Goal: Task Accomplishment & Management: Use online tool/utility

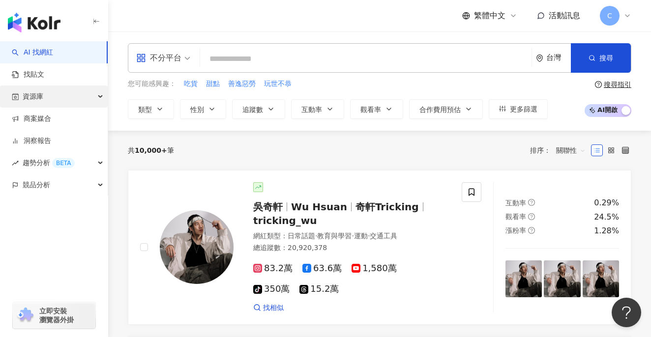
click at [74, 95] on div "資源庫" at bounding box center [54, 97] width 108 height 22
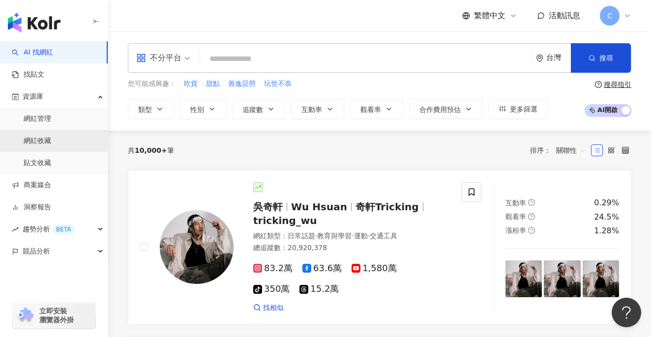
click at [51, 136] on link "網紅收藏" at bounding box center [38, 141] width 28 height 10
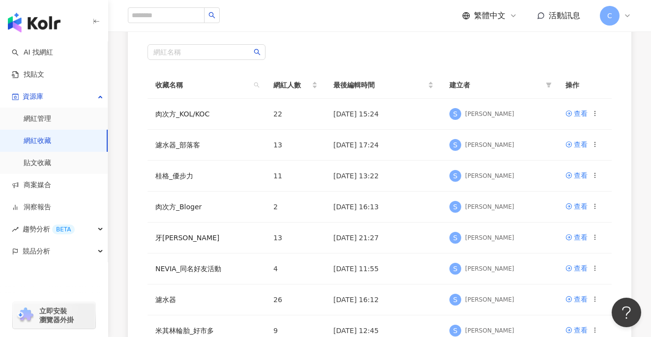
scroll to position [85, 0]
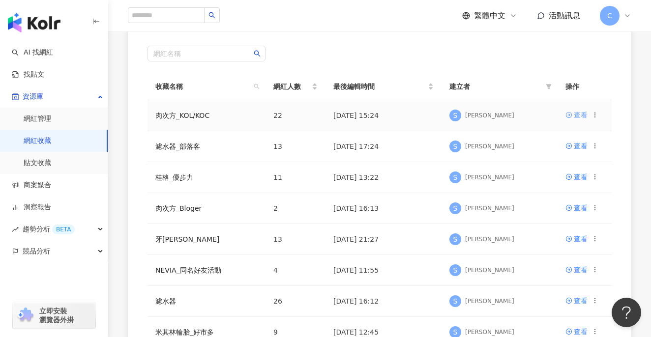
click at [576, 115] on div "查看" at bounding box center [581, 115] width 14 height 11
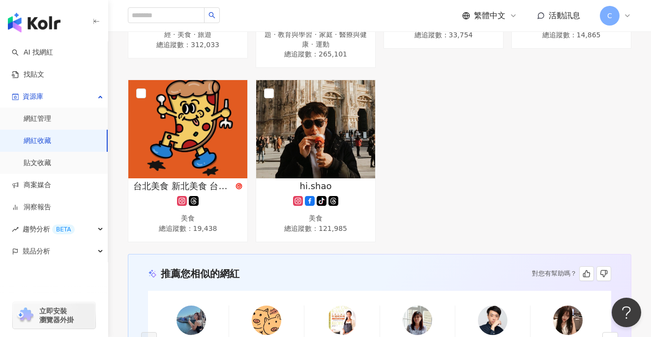
scroll to position [1043, 0]
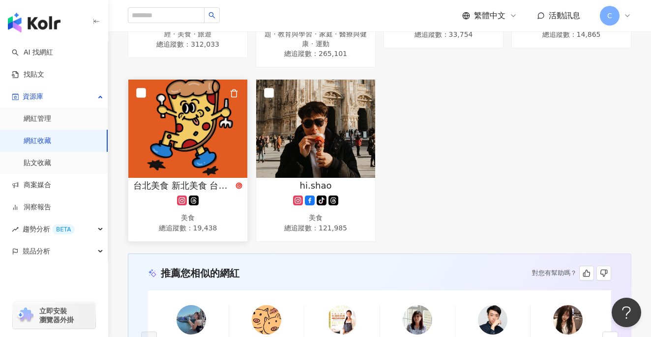
click at [224, 188] on div "台北美食 新北美食 台灣美食(Fooder) 美食 總追蹤數 ： 19,438" at bounding box center [187, 206] width 119 height 55
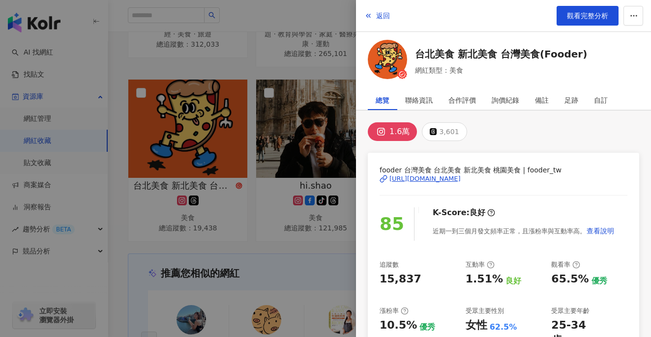
click at [449, 177] on div "[URL][DOMAIN_NAME]" at bounding box center [424, 178] width 71 height 9
click at [573, 23] on link "觀看完整分析" at bounding box center [587, 16] width 62 height 20
drag, startPoint x: 293, startPoint y: 207, endPoint x: 341, endPoint y: 203, distance: 47.9
click at [295, 206] on div at bounding box center [325, 168] width 651 height 337
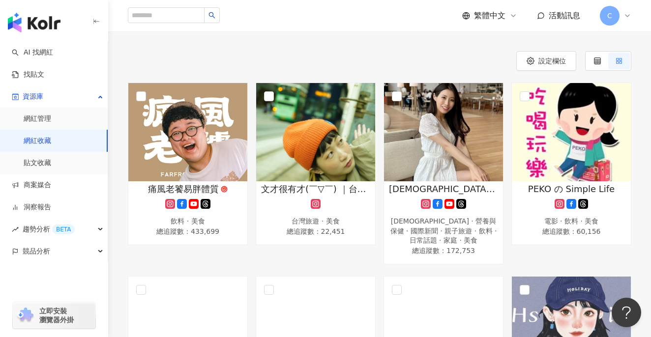
scroll to position [0, 0]
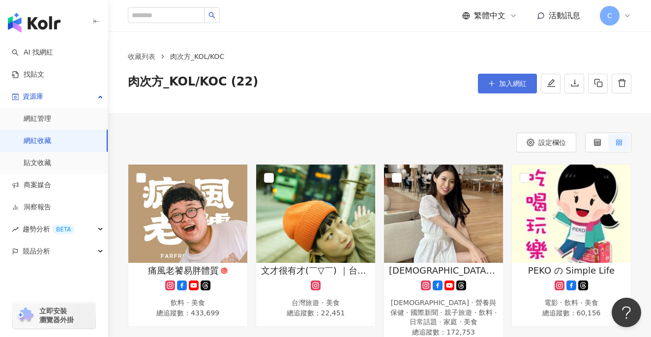
click at [529, 87] on button "加入網紅" at bounding box center [507, 84] width 59 height 20
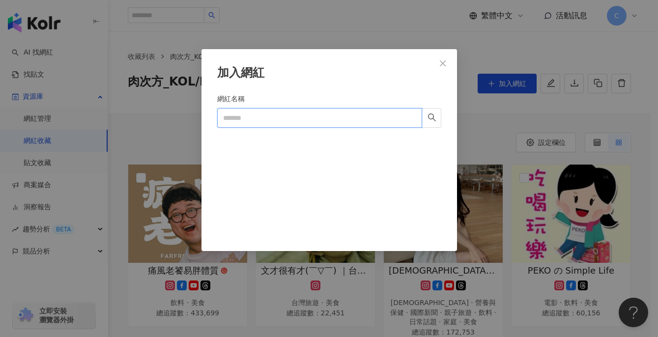
click at [285, 122] on input "網紅名稱" at bounding box center [319, 118] width 205 height 20
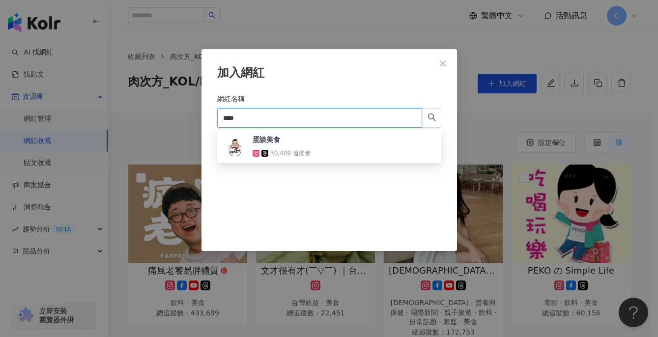
type input "****"
click at [318, 145] on div "蛋談美食 30,489 追蹤者" at bounding box center [329, 147] width 208 height 24
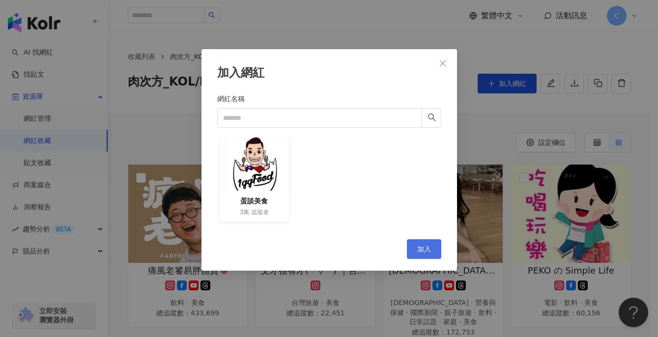
click at [434, 248] on button "加入" at bounding box center [424, 249] width 34 height 20
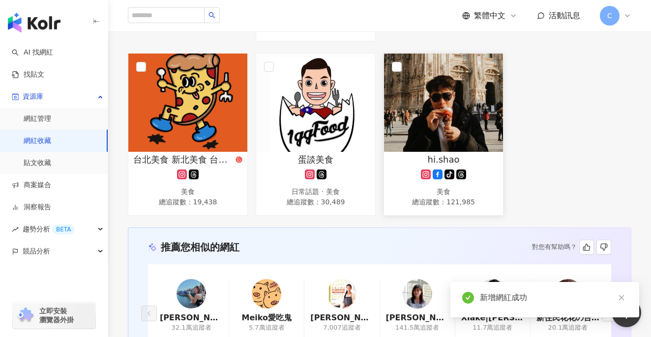
scroll to position [1061, 0]
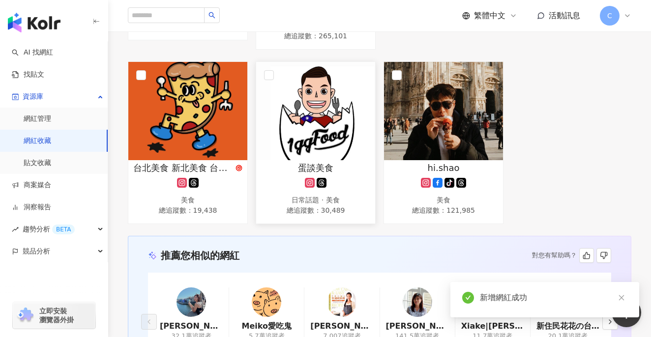
click at [327, 112] on img at bounding box center [315, 111] width 119 height 98
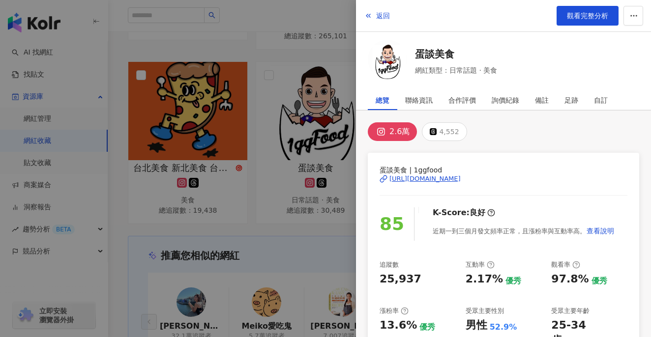
click at [461, 180] on div "https://www.instagram.com/1ggfood/" at bounding box center [424, 178] width 71 height 9
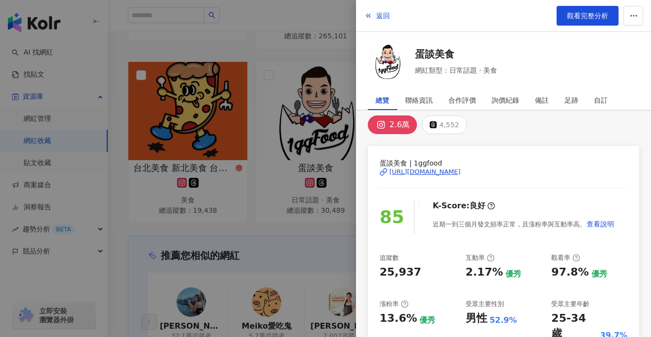
scroll to position [18, 0]
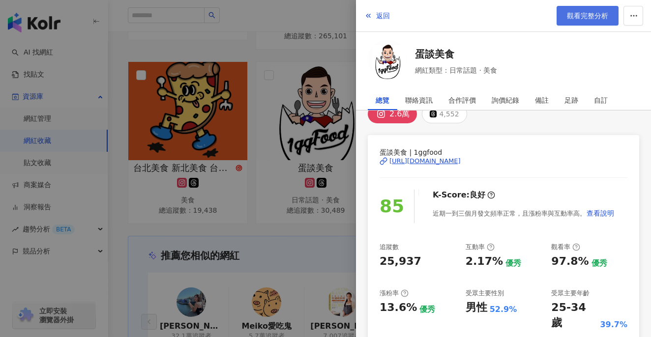
click at [582, 18] on span "觀看完整分析" at bounding box center [587, 16] width 41 height 8
click at [336, 194] on div at bounding box center [325, 168] width 651 height 337
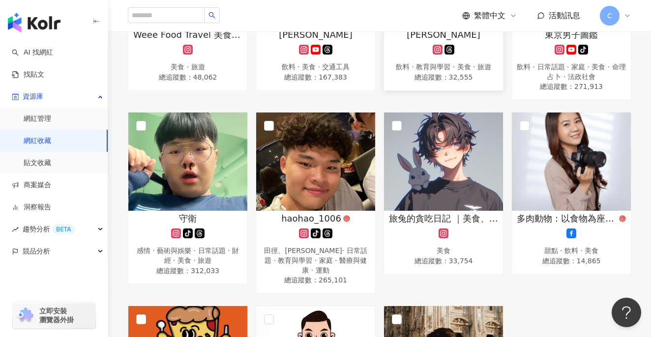
scroll to position [0, 0]
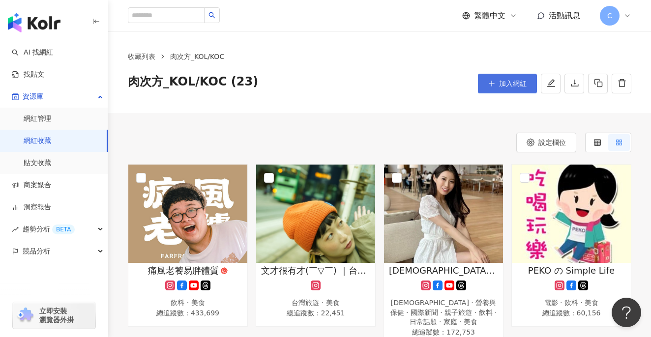
click at [519, 88] on button "加入網紅" at bounding box center [507, 84] width 59 height 20
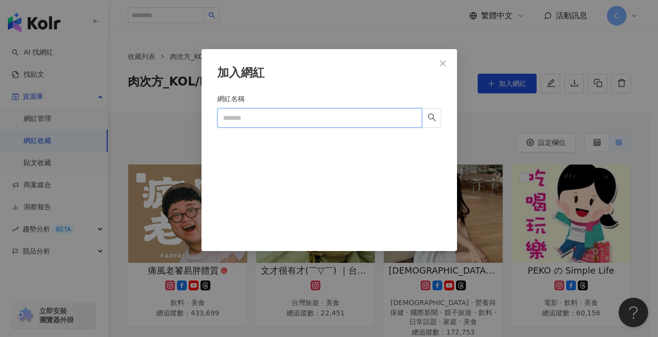
click at [288, 118] on input "網紅名稱" at bounding box center [319, 118] width 205 height 20
type input "***"
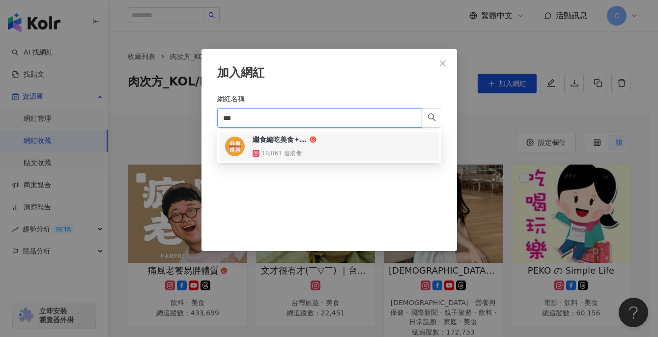
click at [366, 152] on div "繼食編吃美食✦｜全台美食｜咖啡廳✦旅遊✦零食 18,861 追蹤者" at bounding box center [329, 147] width 208 height 24
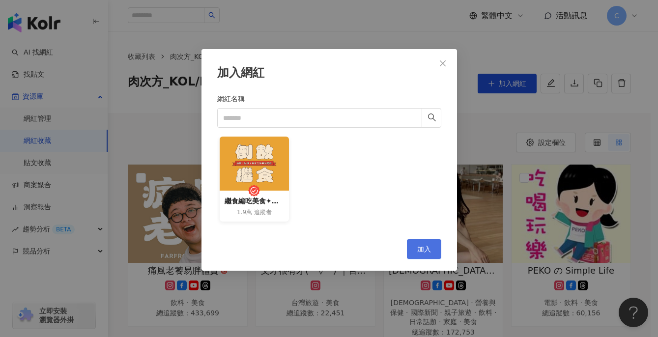
click at [422, 251] on span "加入" at bounding box center [424, 249] width 14 height 8
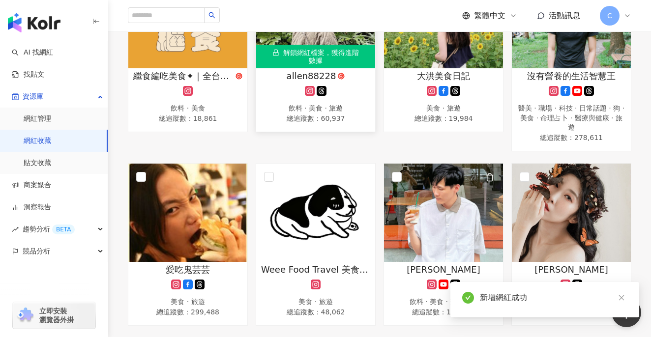
scroll to position [495, 0]
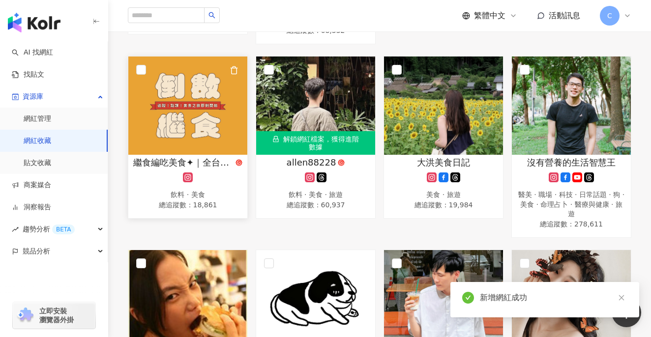
click at [198, 135] on img at bounding box center [187, 106] width 119 height 98
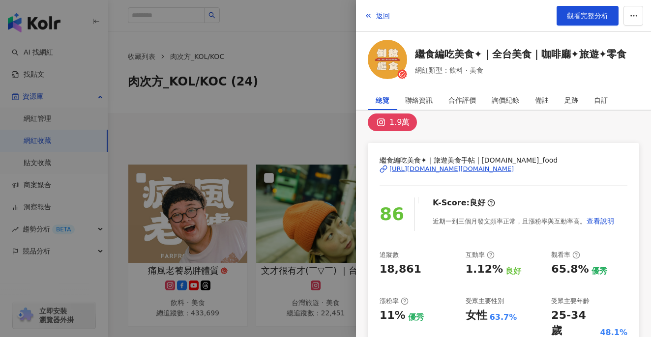
scroll to position [0, 0]
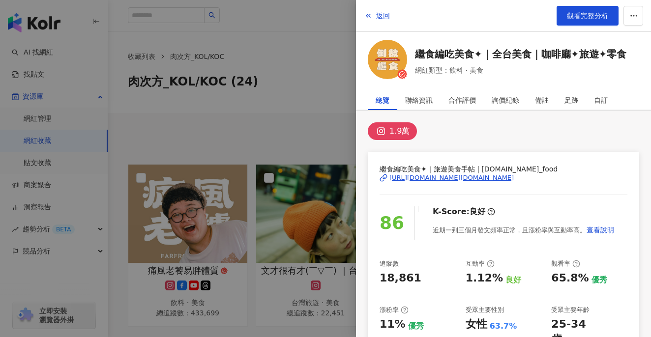
click at [465, 180] on div "https://www.instagram.com/ready.to.eat_food/" at bounding box center [451, 177] width 124 height 9
click at [572, 19] on span "觀看完整分析" at bounding box center [587, 16] width 41 height 8
click at [274, 190] on div at bounding box center [325, 168] width 651 height 337
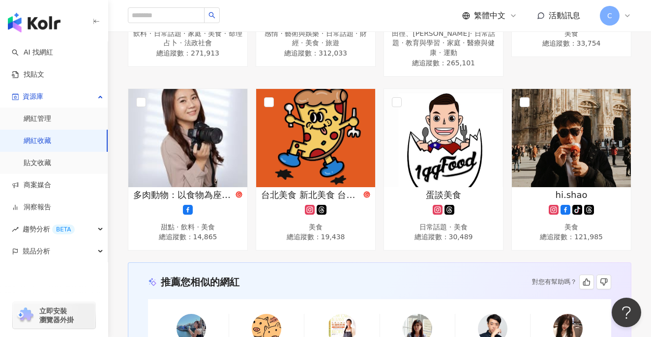
scroll to position [969, 0]
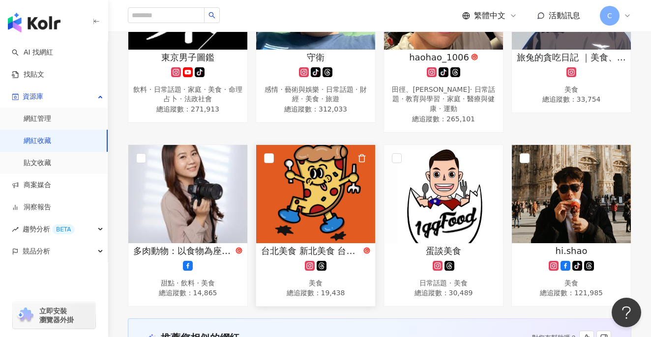
click at [311, 161] on img at bounding box center [315, 194] width 119 height 98
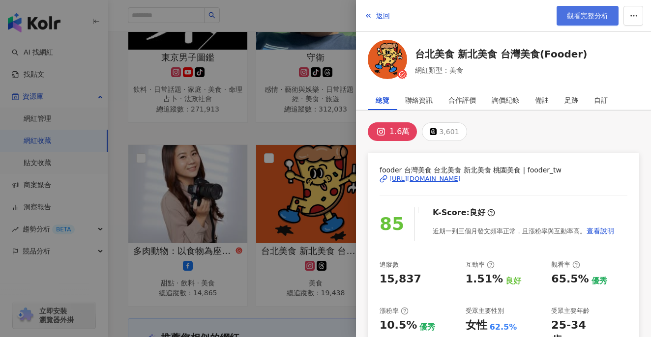
click at [567, 16] on span "觀看完整分析" at bounding box center [587, 16] width 41 height 8
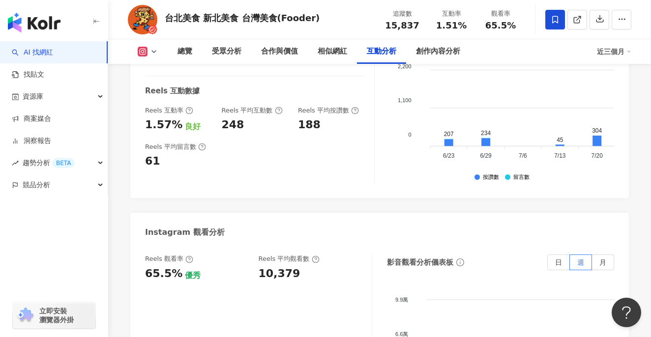
scroll to position [2119, 0]
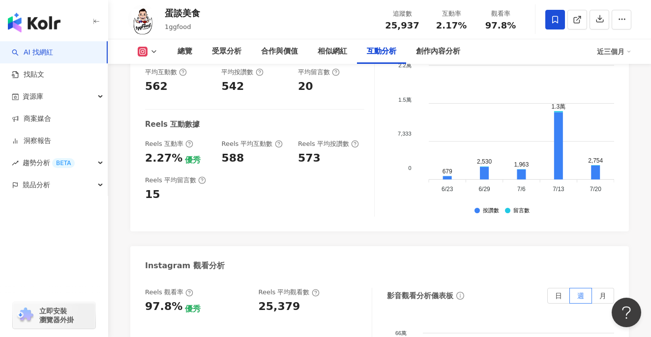
scroll to position [2162, 0]
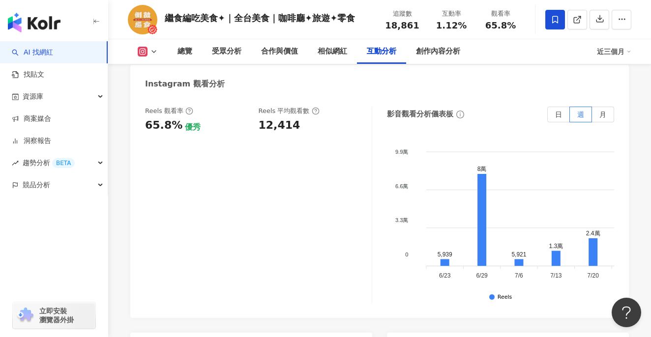
scroll to position [2210, 0]
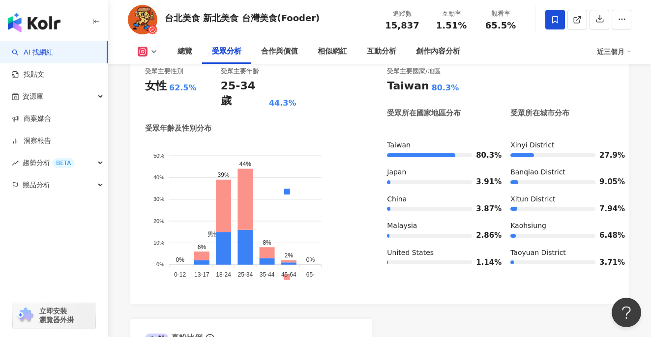
scroll to position [964, 0]
